Goal: Task Accomplishment & Management: Manage account settings

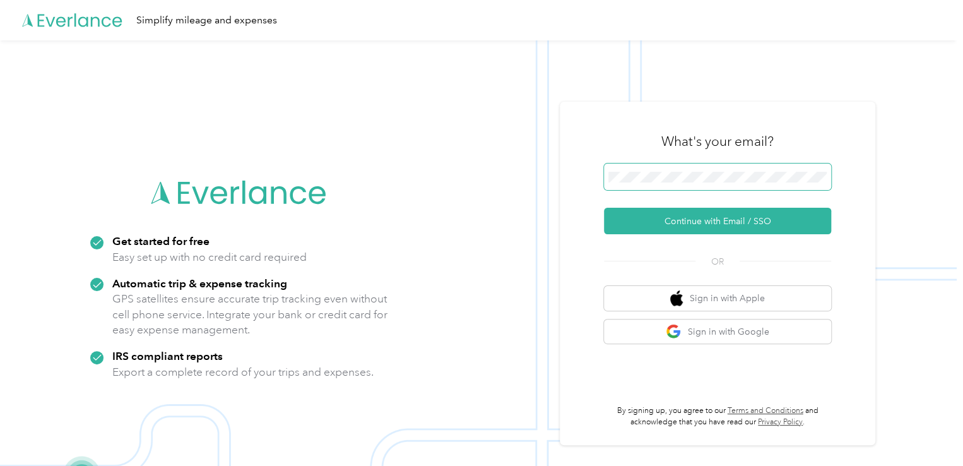
click at [747, 170] on span at bounding box center [717, 176] width 227 height 27
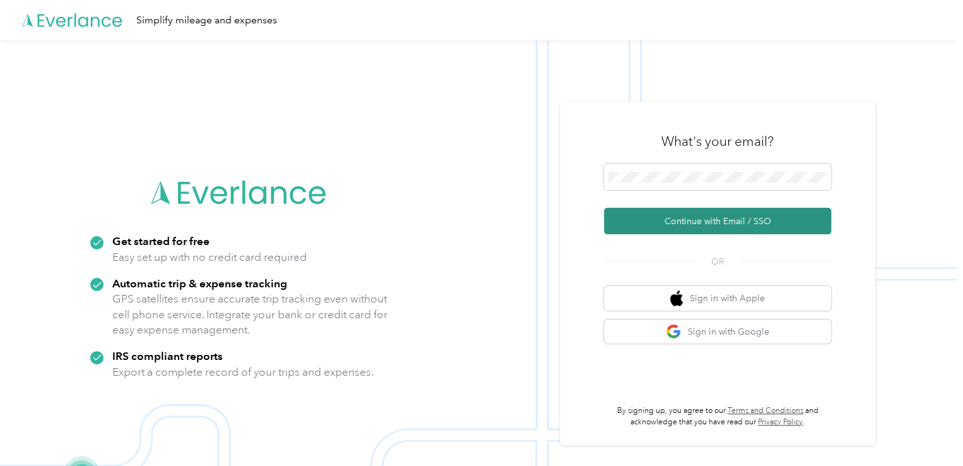
click at [748, 216] on button "Continue with Email / SSO" at bounding box center [717, 221] width 227 height 27
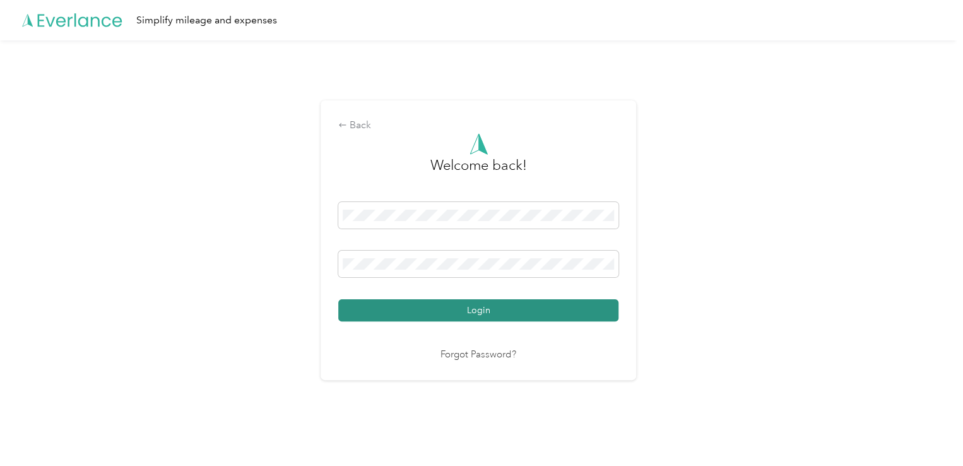
click at [500, 317] on button "Login" at bounding box center [478, 310] width 280 height 22
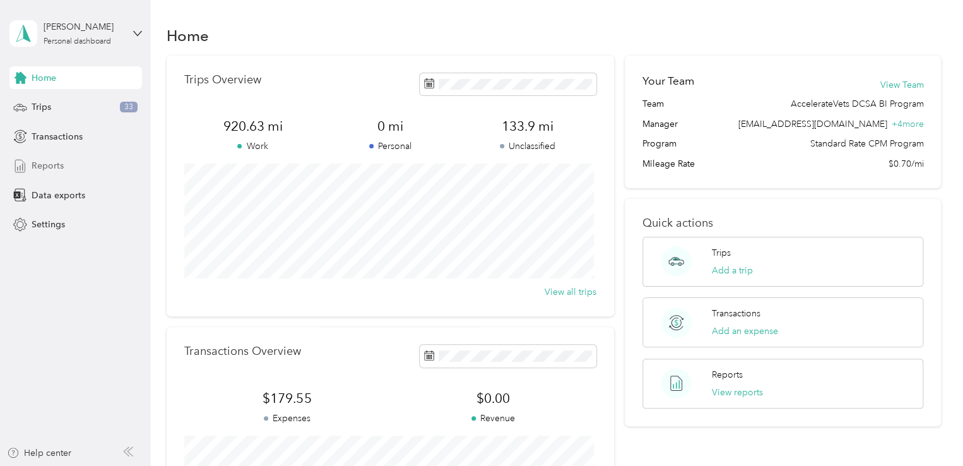
click at [56, 169] on span "Reports" at bounding box center [48, 165] width 32 height 13
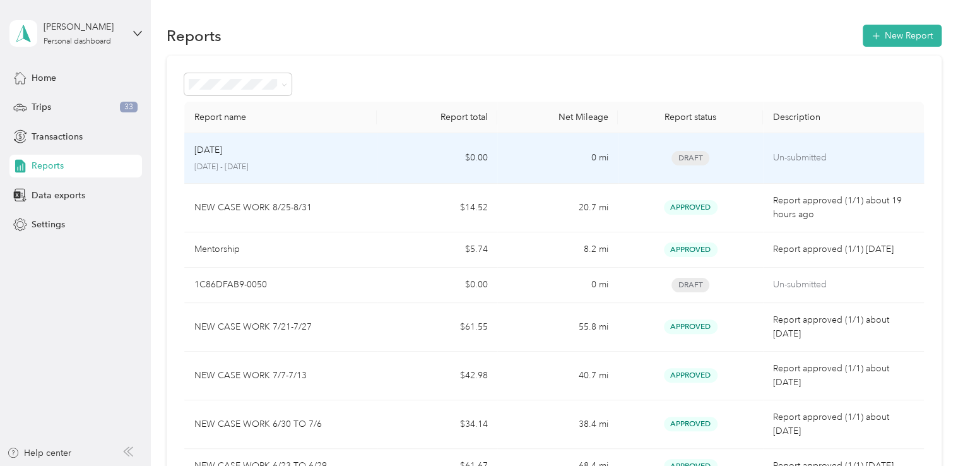
click at [715, 159] on div "Draft" at bounding box center [690, 158] width 124 height 15
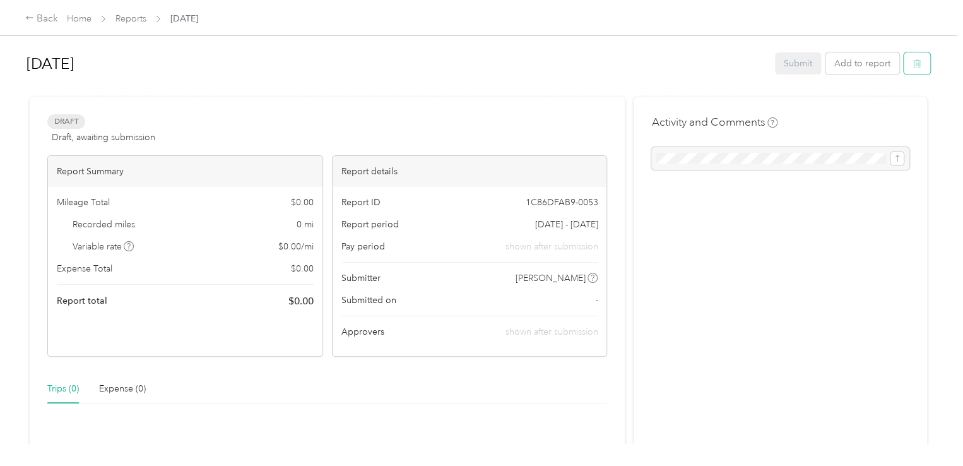
click at [919, 65] on button "button" at bounding box center [917, 63] width 27 height 22
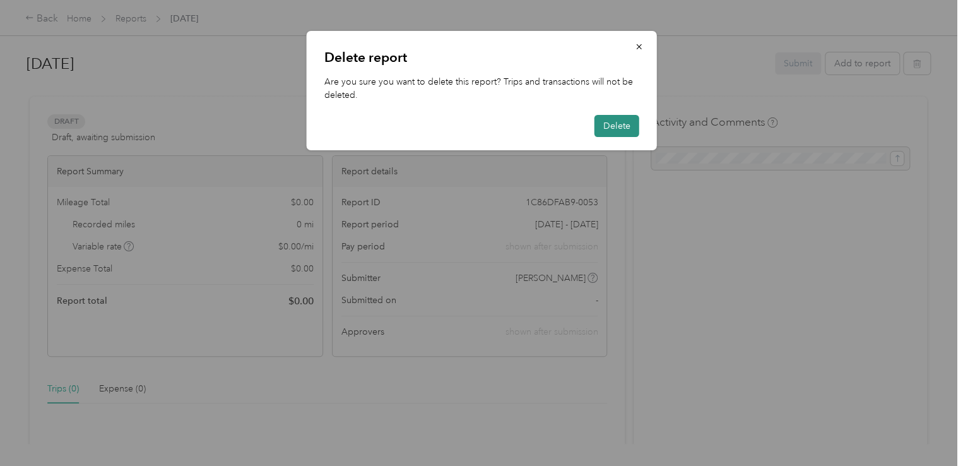
click at [620, 131] on button "Delete" at bounding box center [616, 126] width 45 height 22
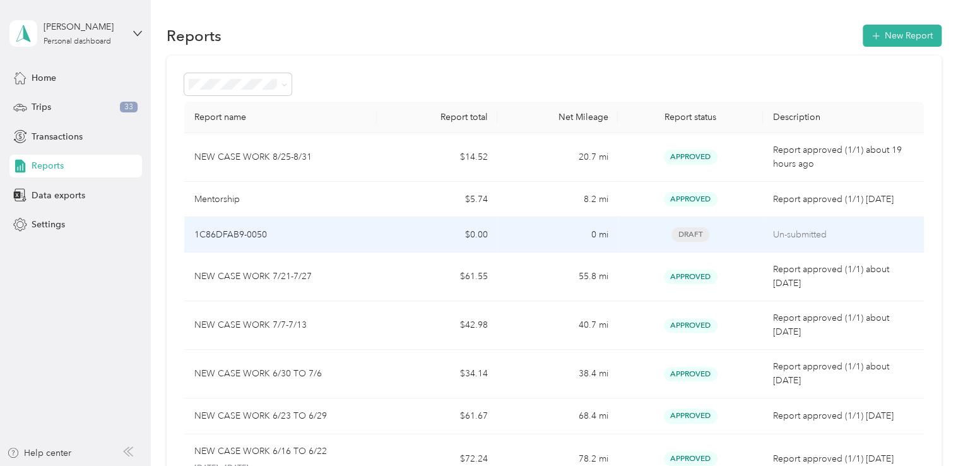
click at [584, 230] on td "0 mi" at bounding box center [557, 234] width 121 height 35
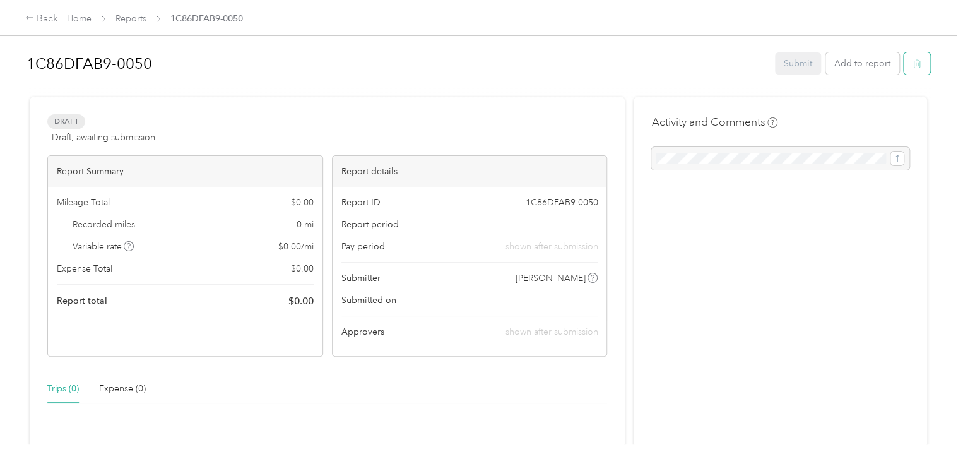
click at [914, 65] on icon "button" at bounding box center [917, 63] width 9 height 9
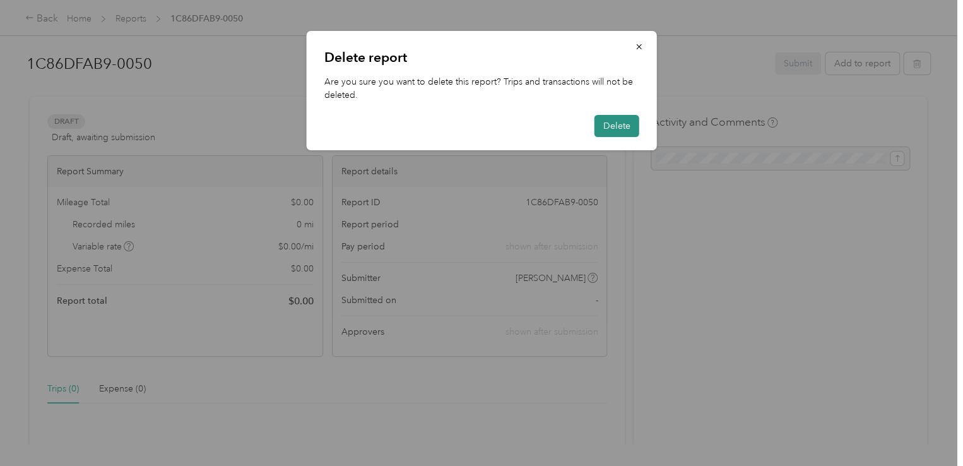
click at [627, 120] on button "Delete" at bounding box center [616, 126] width 45 height 22
